Goal: Information Seeking & Learning: Check status

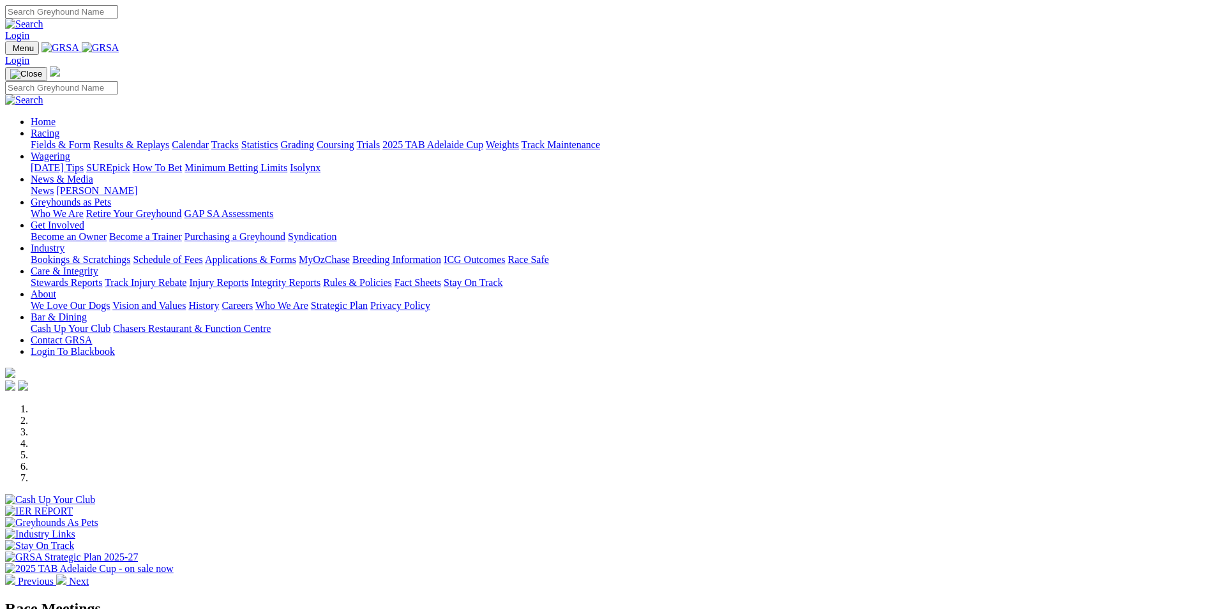
scroll to position [319, 0]
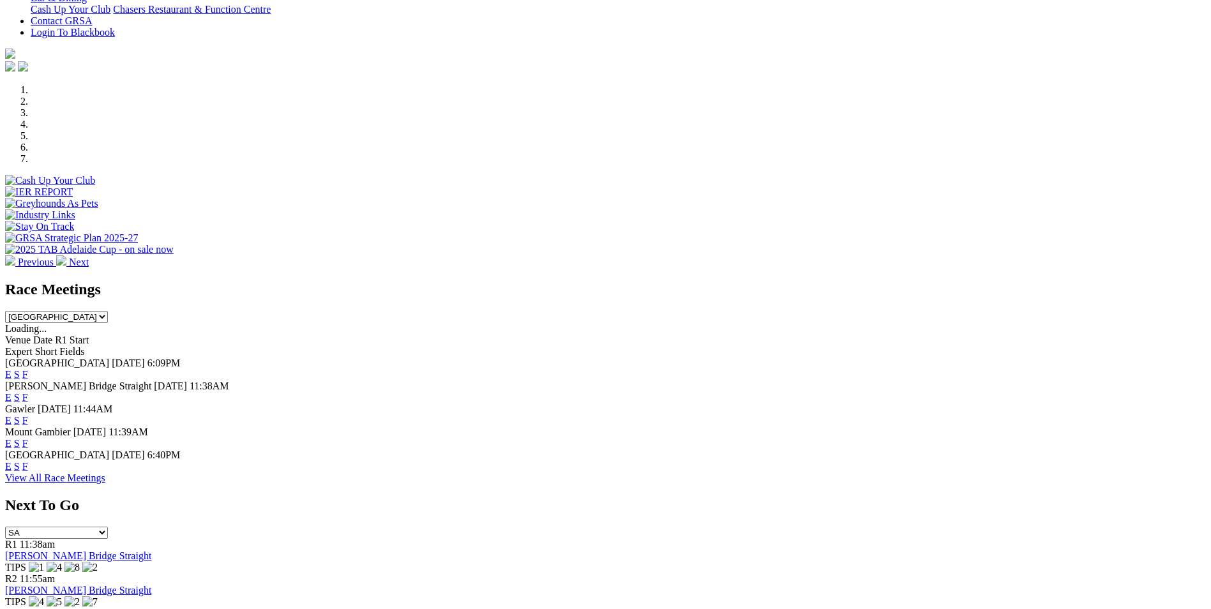
click at [28, 369] on link "F" at bounding box center [25, 374] width 6 height 11
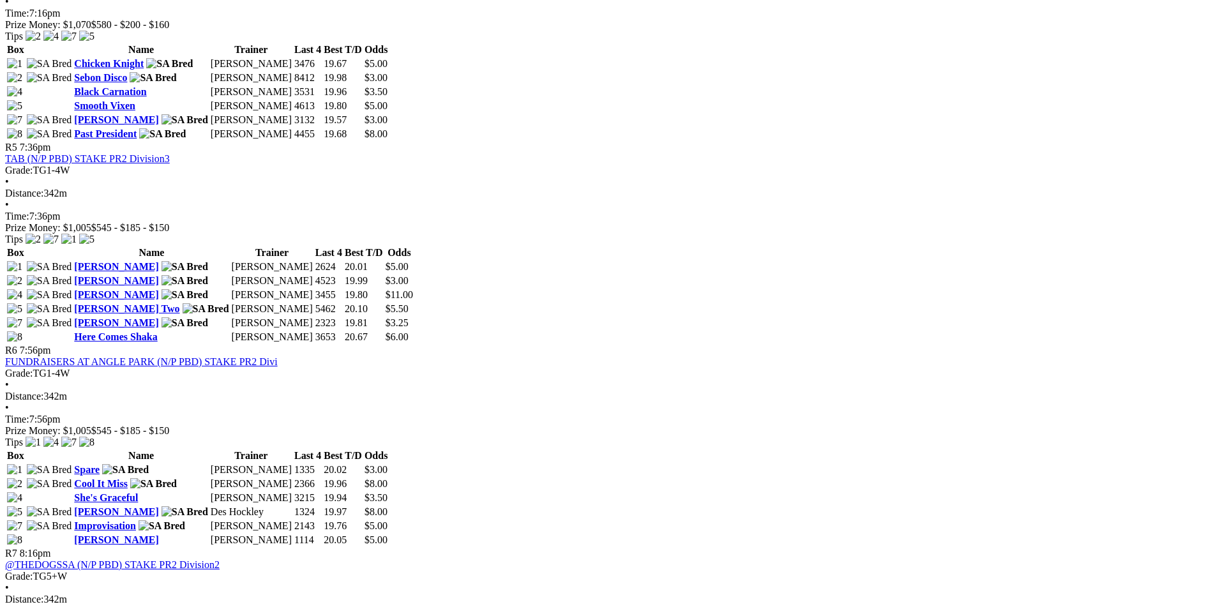
scroll to position [1341, 0]
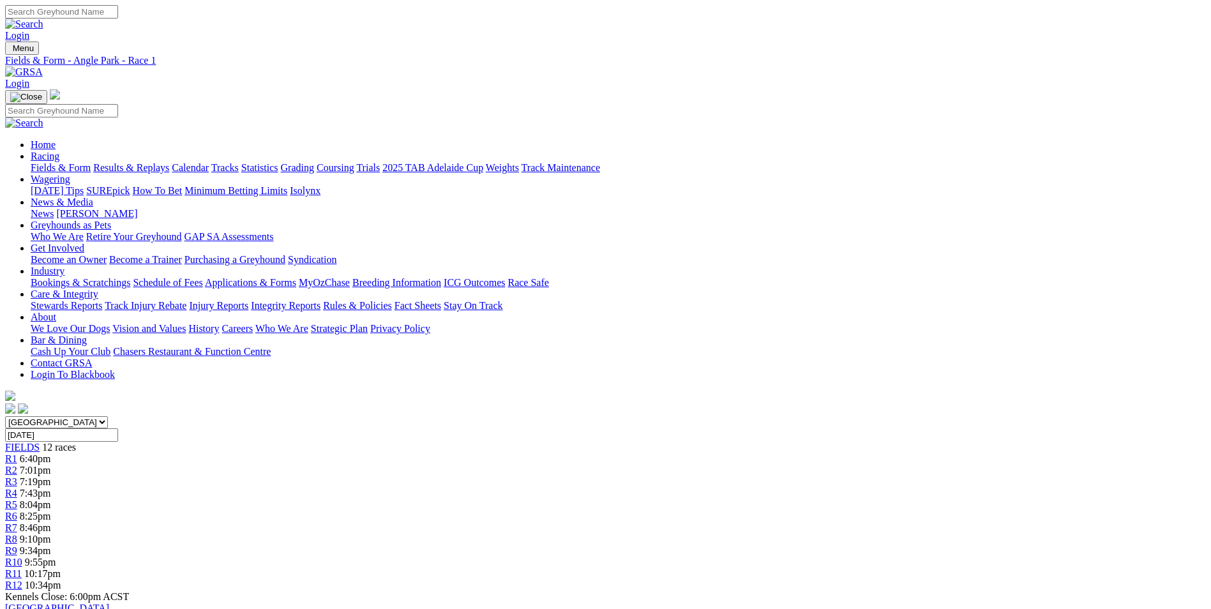
click at [61, 580] on span "10:34pm" at bounding box center [43, 585] width 36 height 11
click at [61, 568] on span "10:17pm" at bounding box center [42, 573] width 36 height 11
drag, startPoint x: 908, startPoint y: 211, endPoint x: 1054, endPoint y: 212, distance: 146.2
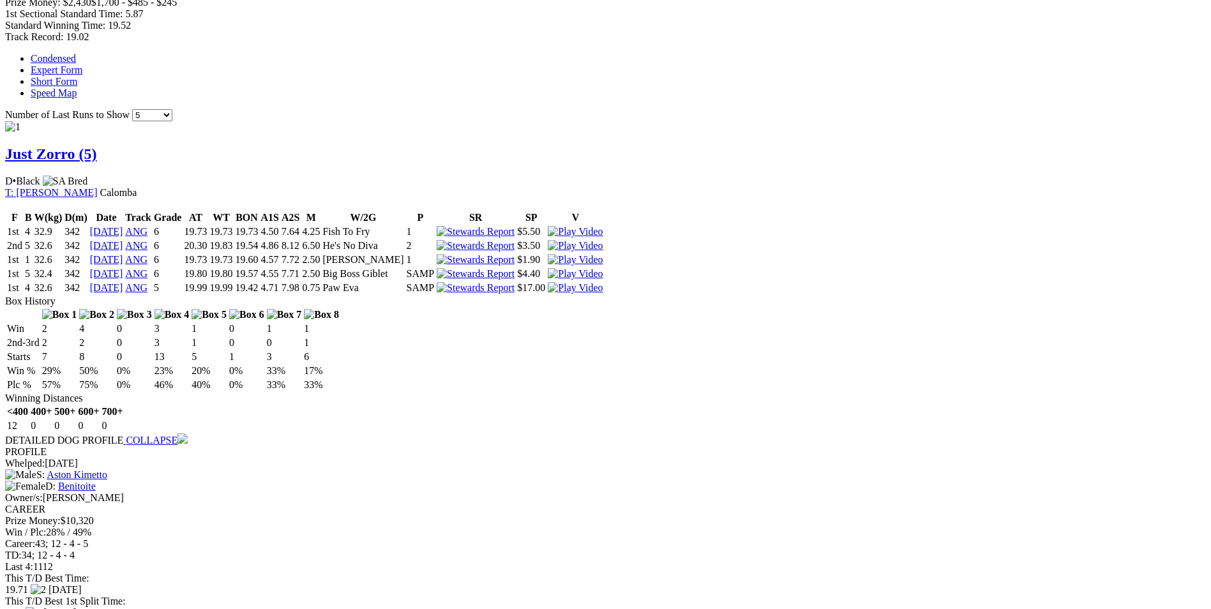
scroll to position [1022, 0]
